Goal: Complete application form

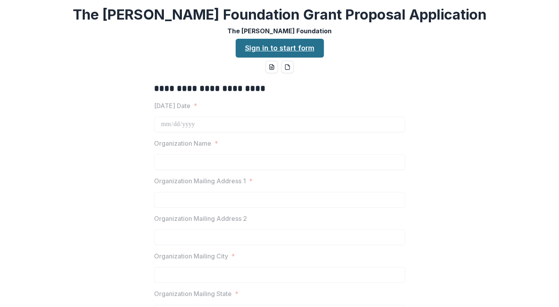
click at [289, 49] on link "Sign in to start form" at bounding box center [279, 48] width 88 height 19
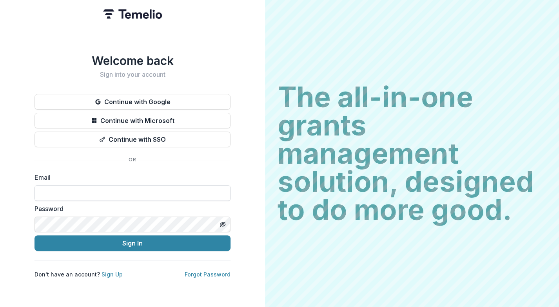
click at [117, 190] on input at bounding box center [132, 193] width 196 height 16
type input "**********"
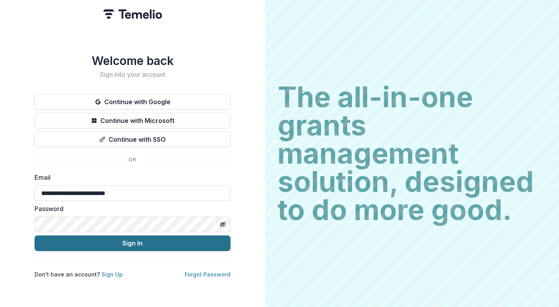
click at [130, 241] on button "Sign In" at bounding box center [132, 243] width 196 height 16
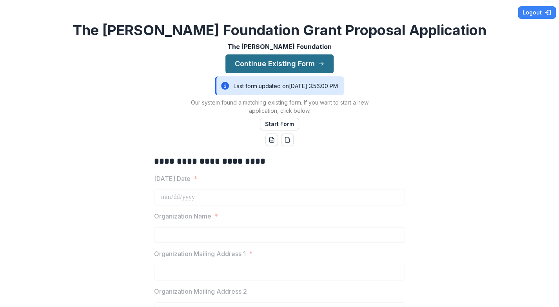
click at [296, 60] on button "Continue Existing Form" at bounding box center [279, 63] width 108 height 19
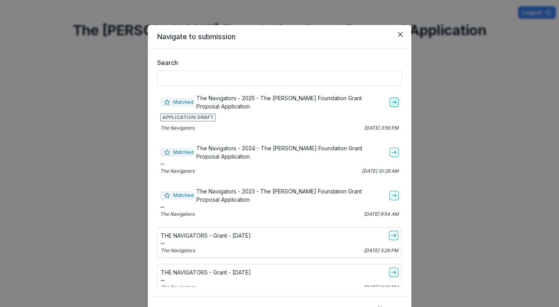
click at [391, 101] on icon "go-to" at bounding box center [394, 102] width 6 height 6
